Goal: Check status: Check status

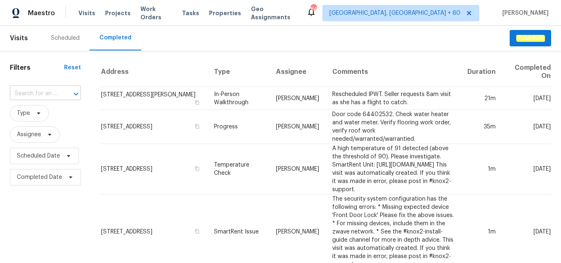
click at [39, 94] on input "text" at bounding box center [34, 93] width 48 height 13
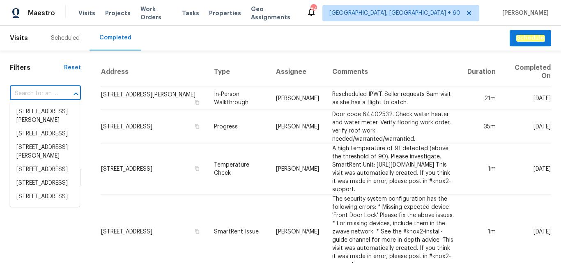
paste input "[STREET_ADDRESS]"
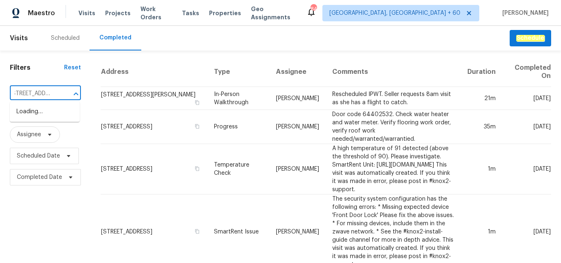
scroll to position [0, 1]
type input "[STREET_ADDRESS]"
click at [36, 132] on li "[STREET_ADDRESS]" at bounding box center [45, 126] width 70 height 14
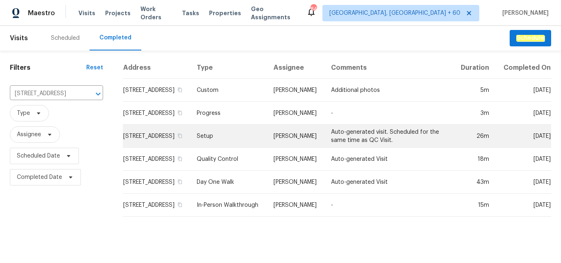
click at [235, 139] on td "Setup" at bounding box center [228, 136] width 77 height 23
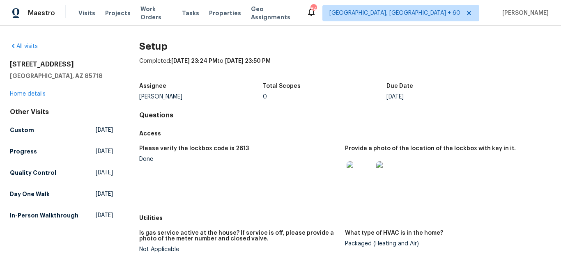
click at [344, 104] on div "Assignee [PERSON_NAME] Total Scopes 0 Due Date [DATE]" at bounding box center [345, 91] width 412 height 26
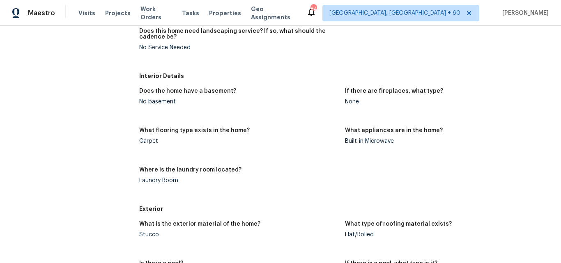
scroll to position [899, 0]
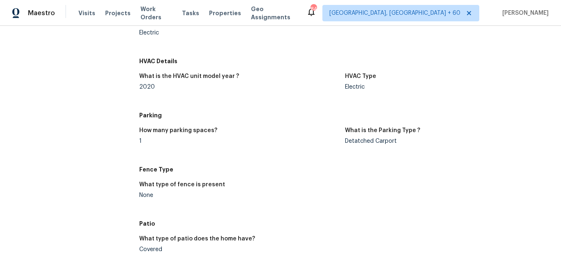
click at [404, 116] on h5 "Parking" at bounding box center [345, 115] width 412 height 8
click at [278, 117] on h5 "Parking" at bounding box center [345, 115] width 412 height 8
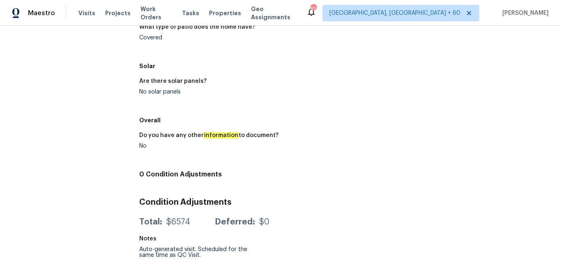
scroll to position [927, 0]
